Goal: Navigation & Orientation: Find specific page/section

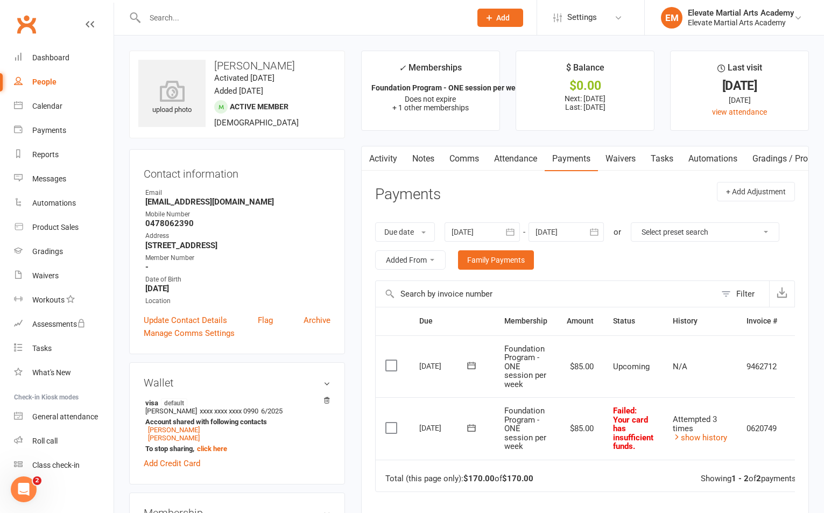
click at [174, 12] on input "text" at bounding box center [302, 17] width 322 height 15
type input "[PERSON_NAME]"
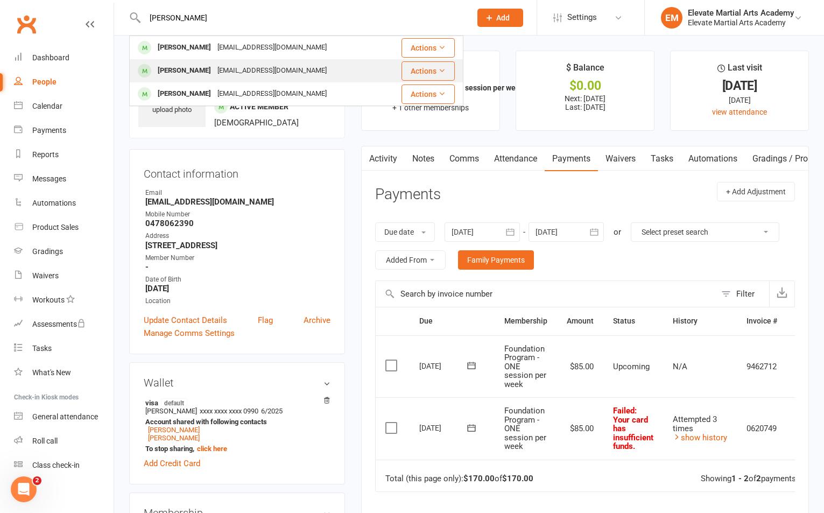
click at [220, 68] on div "[EMAIL_ADDRESS][DOMAIN_NAME]" at bounding box center [272, 71] width 116 height 16
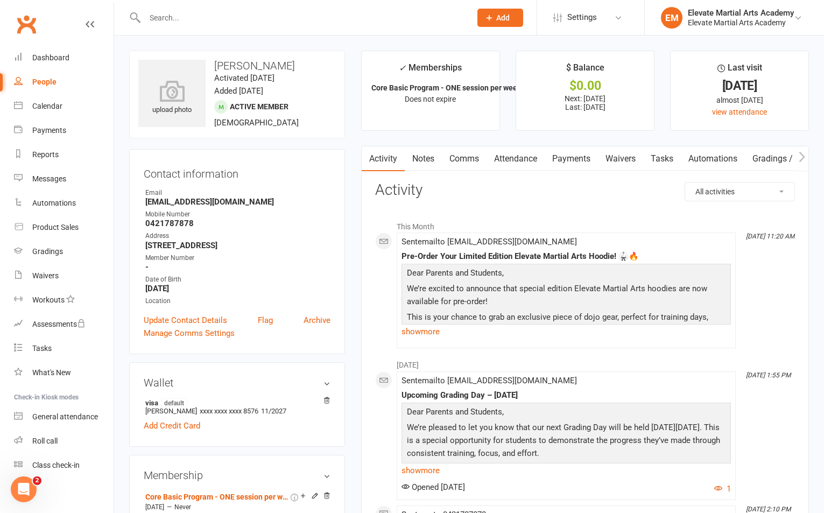
click at [179, 6] on div at bounding box center [296, 17] width 334 height 35
click at [189, 6] on div at bounding box center [296, 17] width 334 height 35
click at [188, 18] on input "text" at bounding box center [302, 17] width 322 height 15
type input "xander"
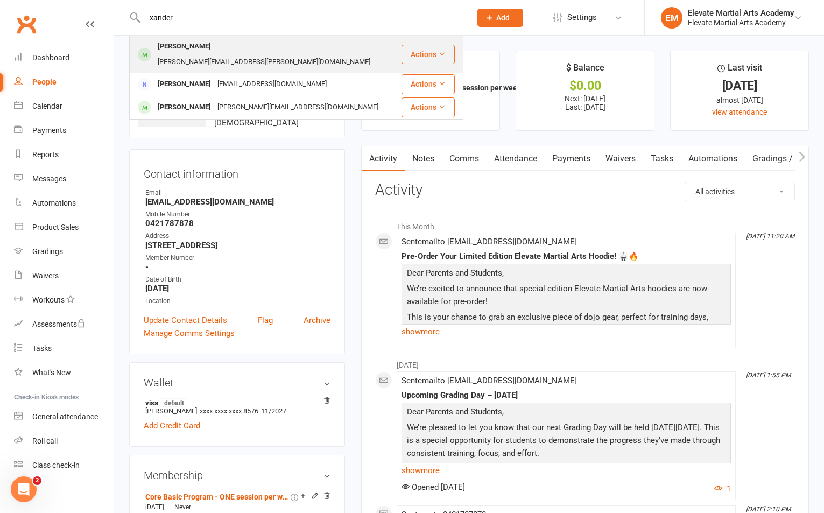
click at [187, 43] on div "[PERSON_NAME]" at bounding box center [184, 47] width 60 height 16
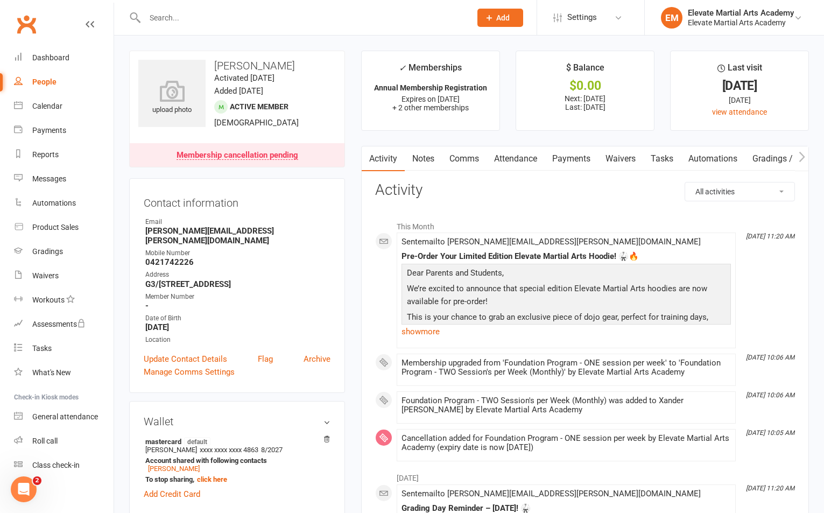
click at [571, 153] on link "Payments" at bounding box center [570, 158] width 53 height 25
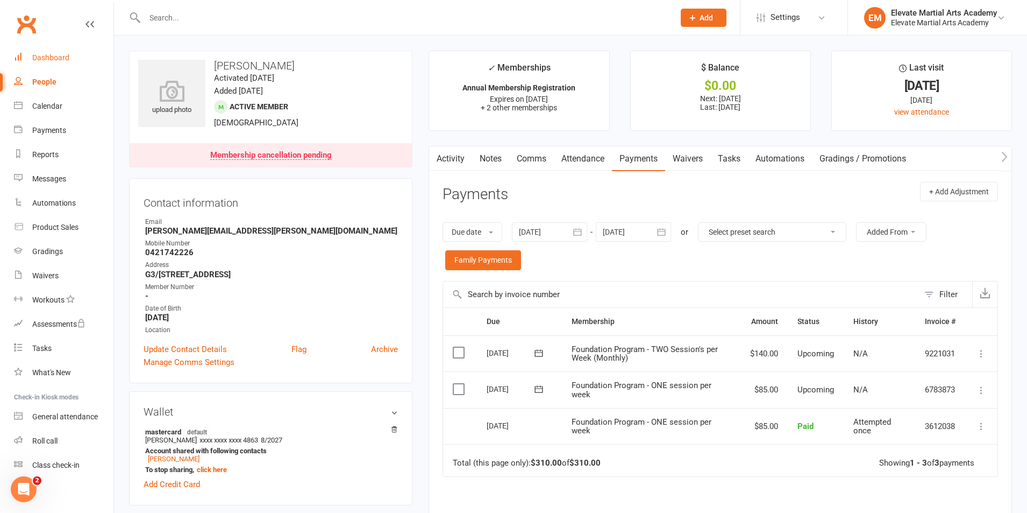
click at [50, 56] on div "Dashboard" at bounding box center [50, 57] width 37 height 9
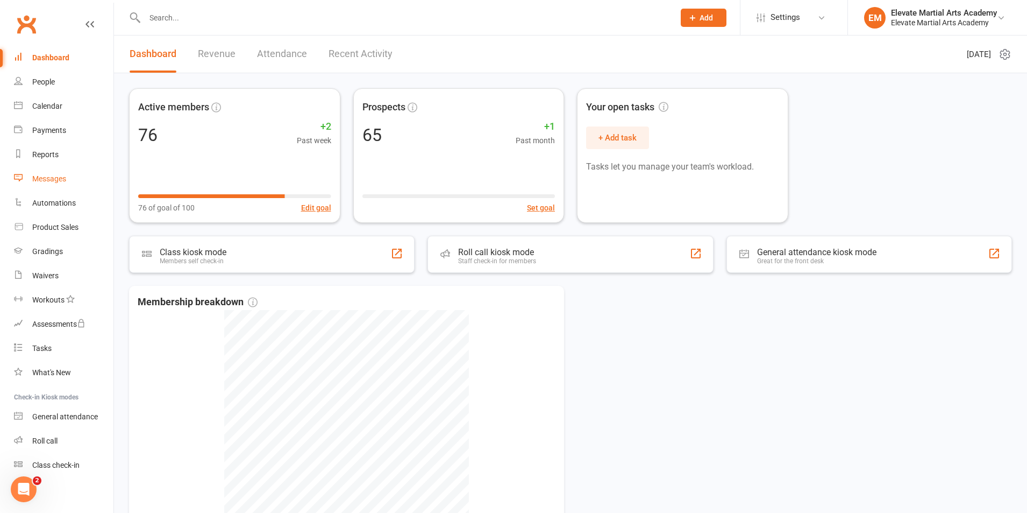
click at [49, 174] on div "Messages" at bounding box center [49, 178] width 34 height 9
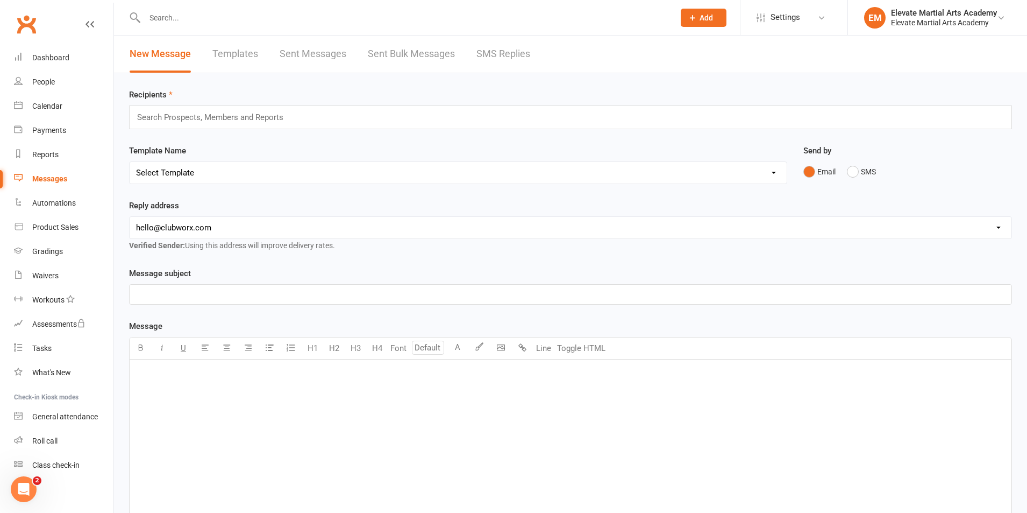
click at [380, 52] on link "Sent Bulk Messages" at bounding box center [411, 54] width 87 height 37
